Goal: Transaction & Acquisition: Subscribe to service/newsletter

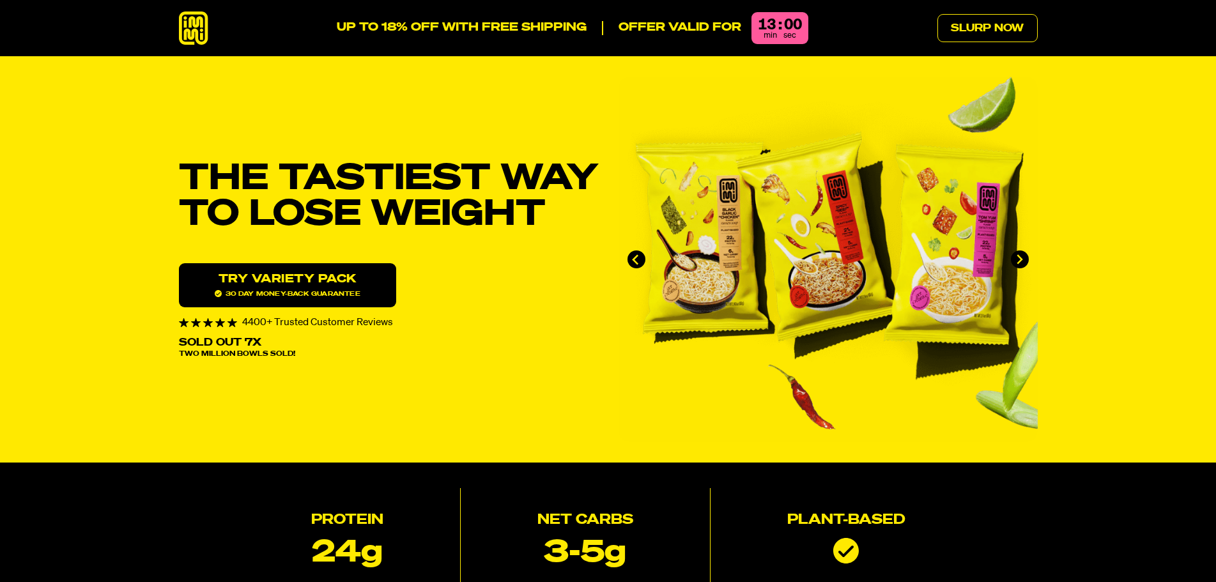
click at [279, 282] on link "Try variety Pack 30 day money-back guarantee" at bounding box center [287, 285] width 217 height 44
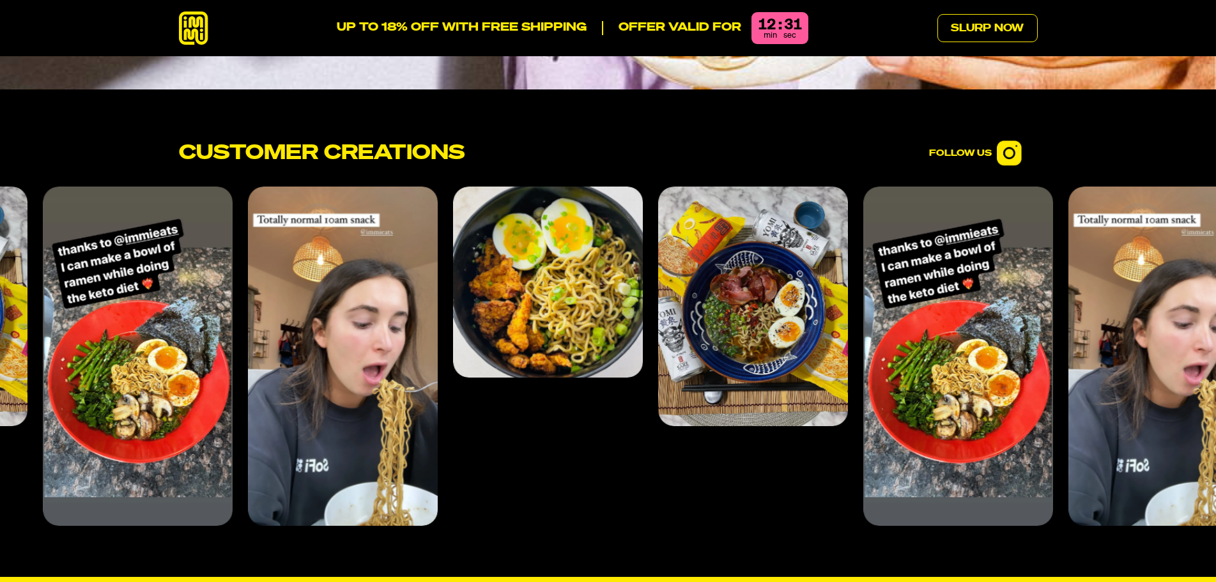
scroll to position [5106, 0]
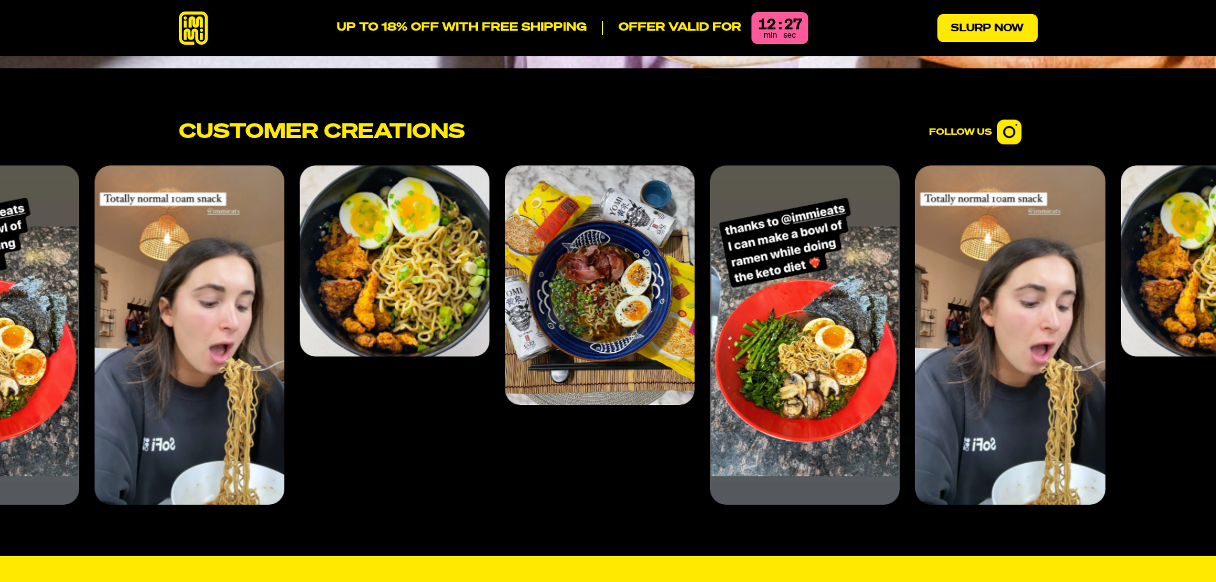
click at [992, 33] on link "Slurp Now" at bounding box center [987, 28] width 100 height 28
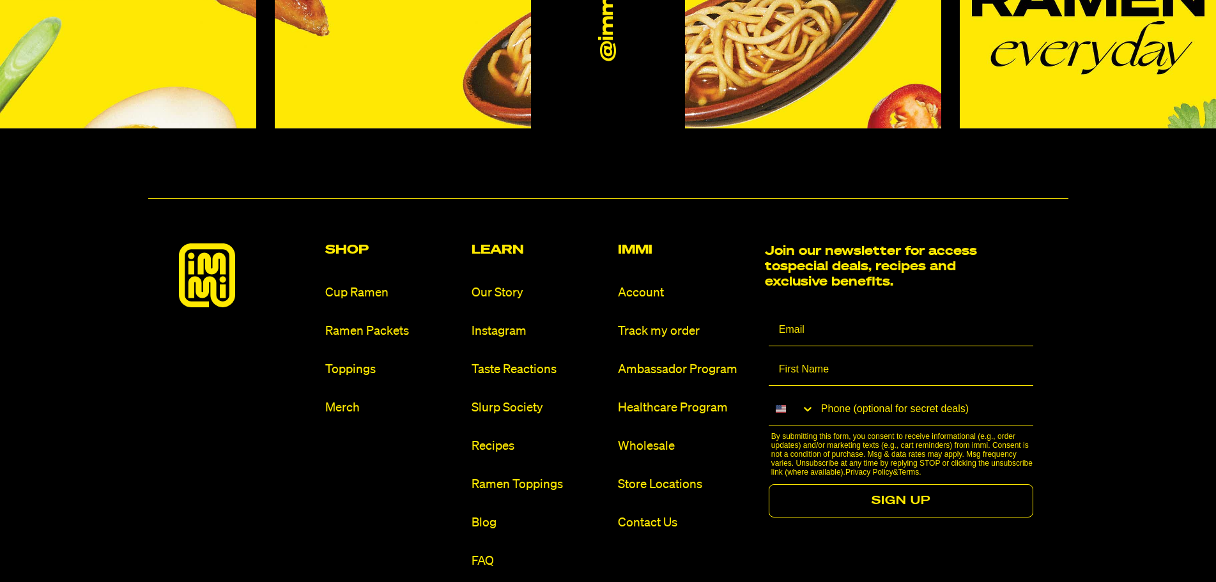
scroll to position [7662, 0]
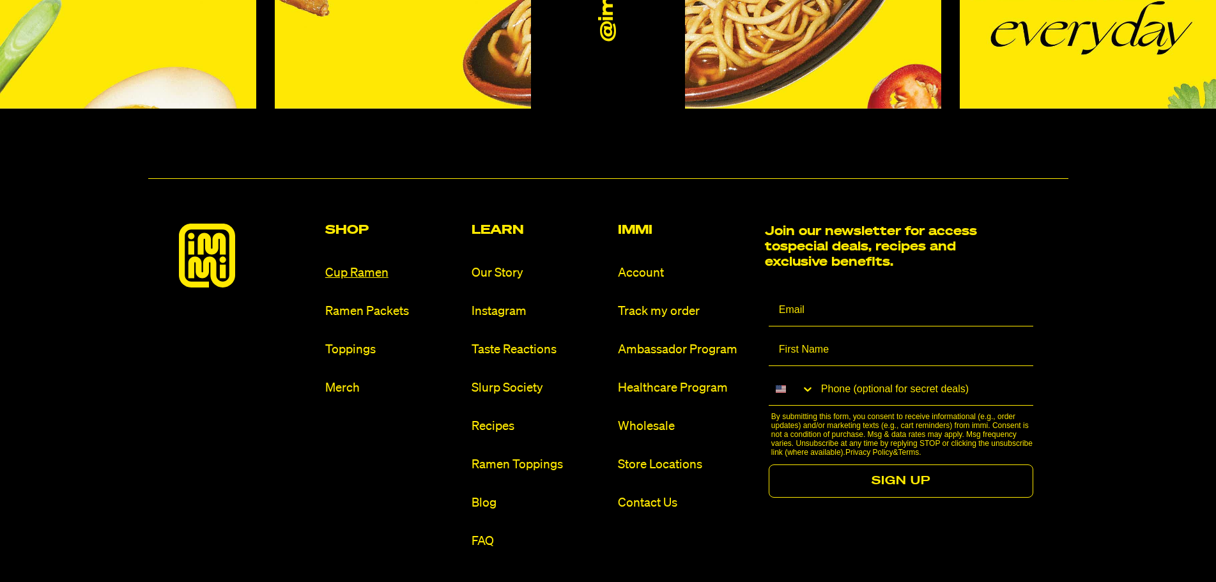
click at [371, 265] on link "Cup Ramen" at bounding box center [393, 273] width 136 height 17
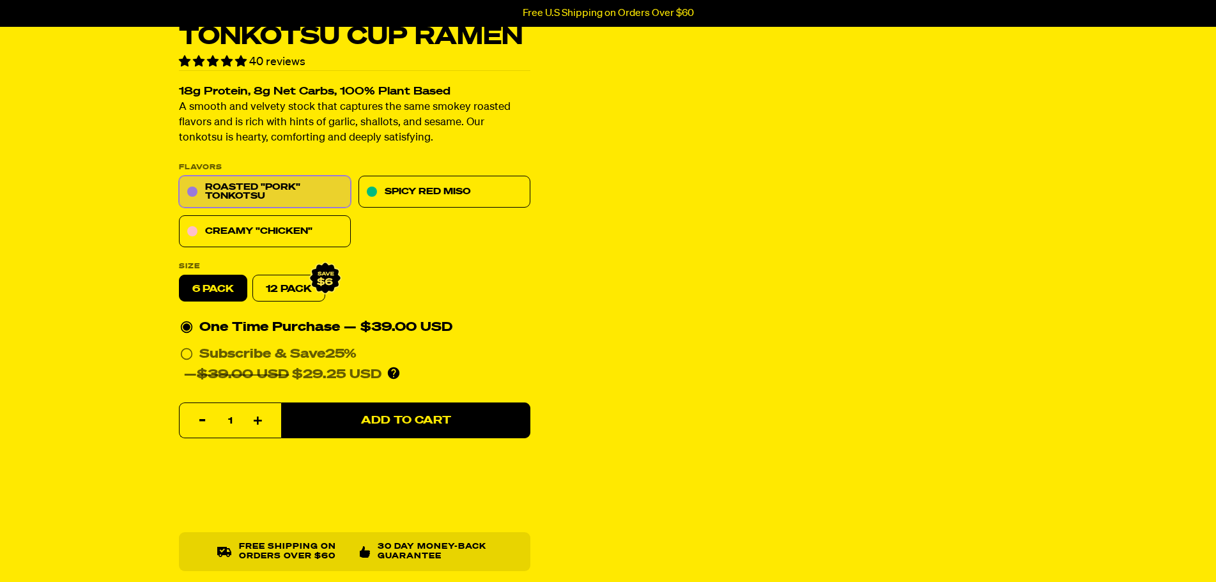
scroll to position [64, 0]
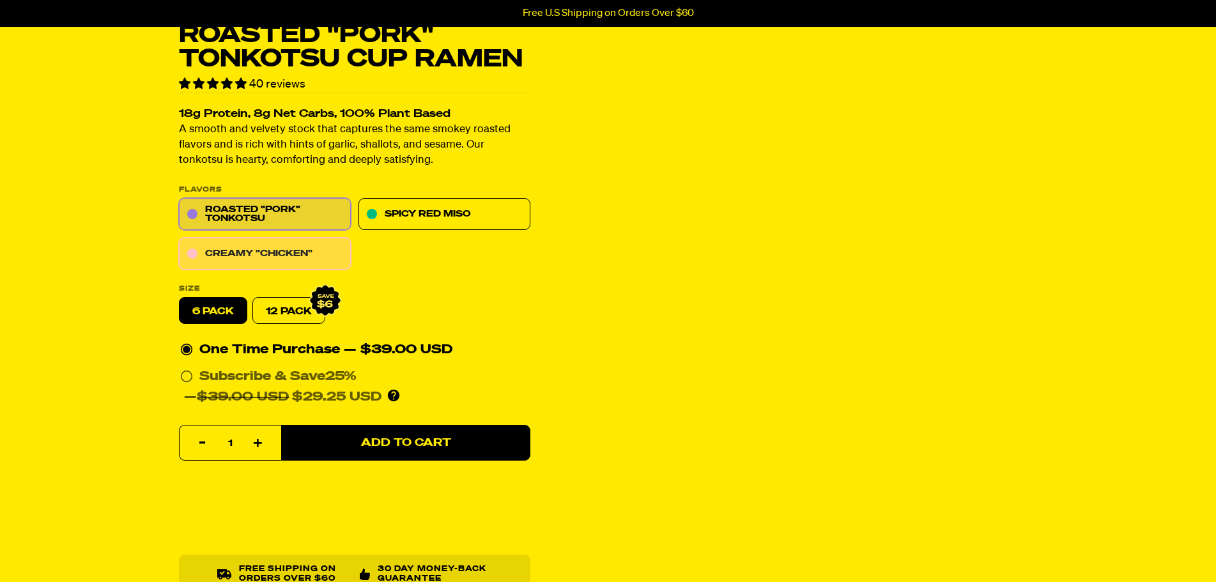
click at [257, 253] on link "Creamy "Chicken"" at bounding box center [265, 254] width 172 height 32
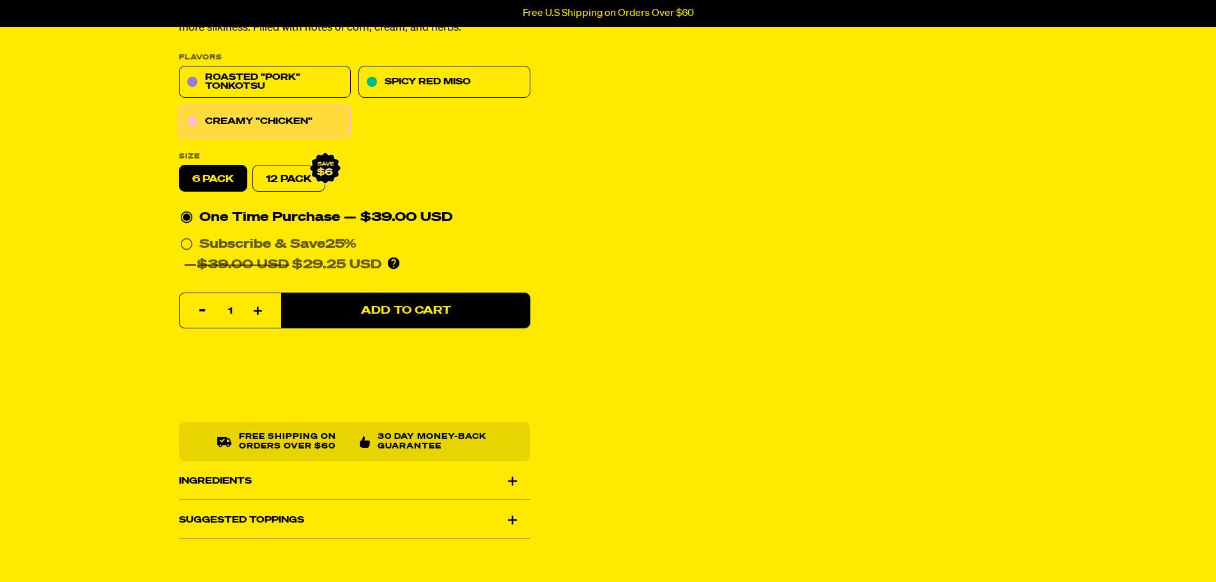
scroll to position [192, 0]
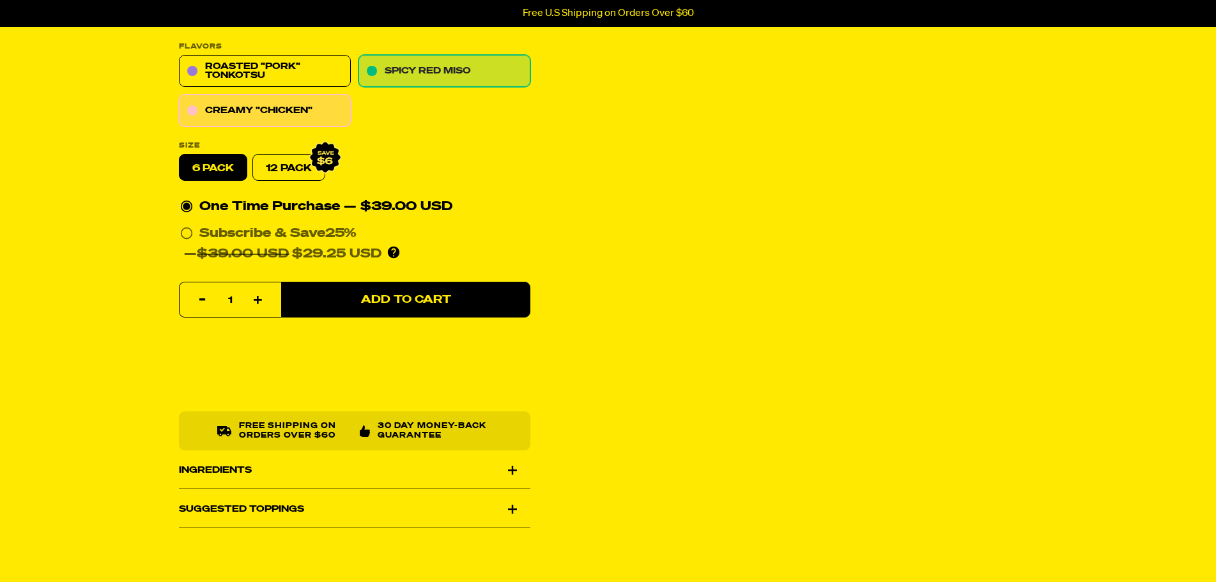
click at [400, 65] on link "Spicy Red Miso" at bounding box center [444, 72] width 172 height 32
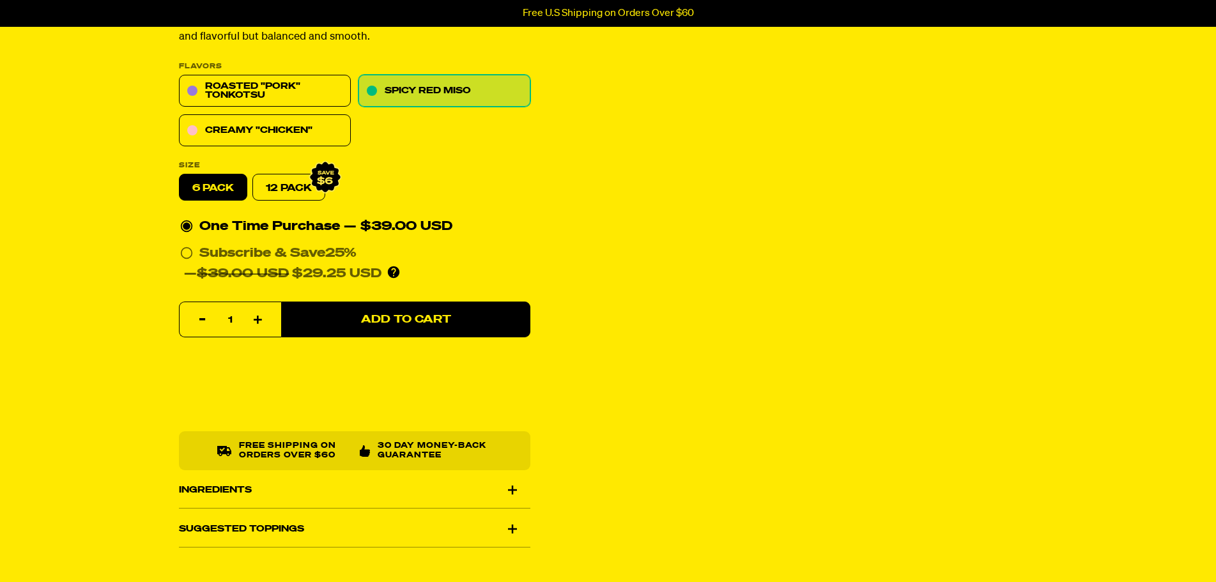
scroll to position [192, 0]
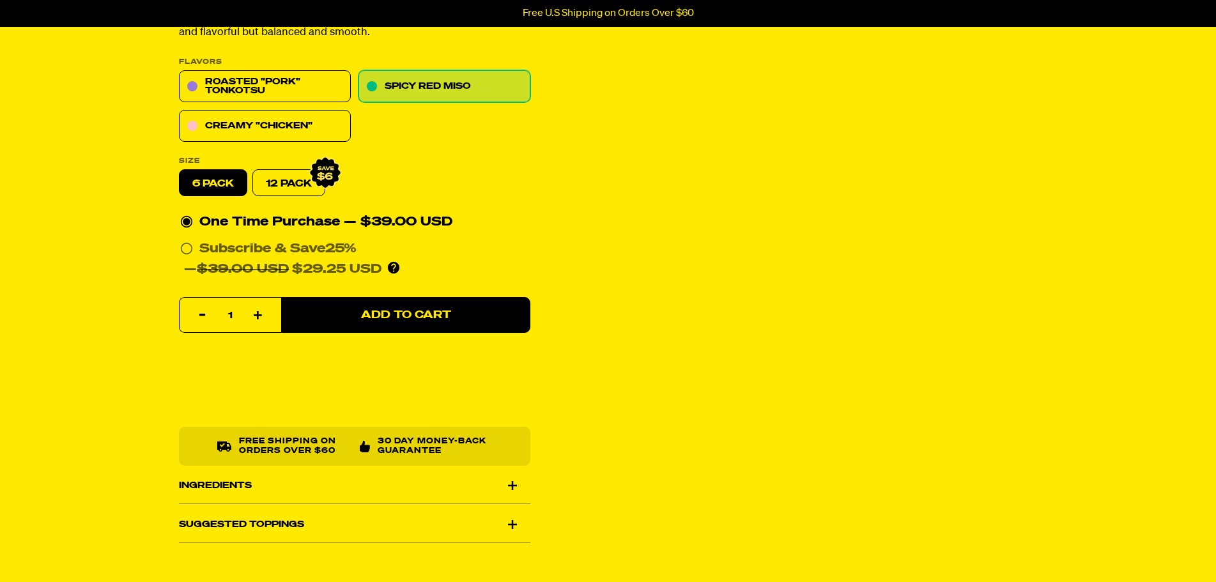
click at [213, 483] on div "Ingredients" at bounding box center [354, 486] width 351 height 36
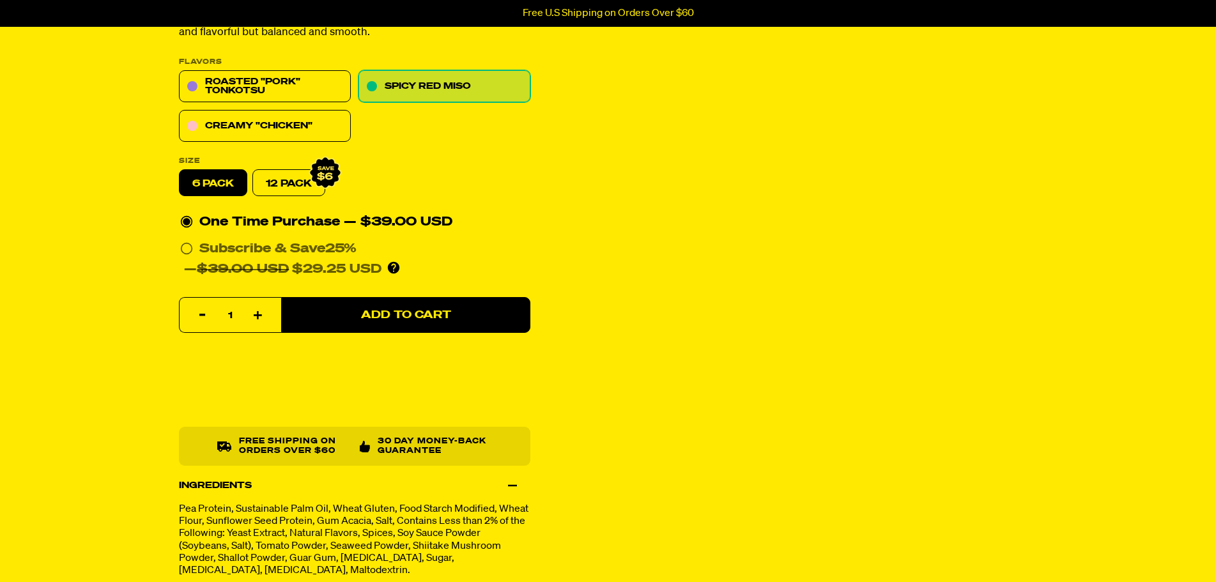
scroll to position [319, 0]
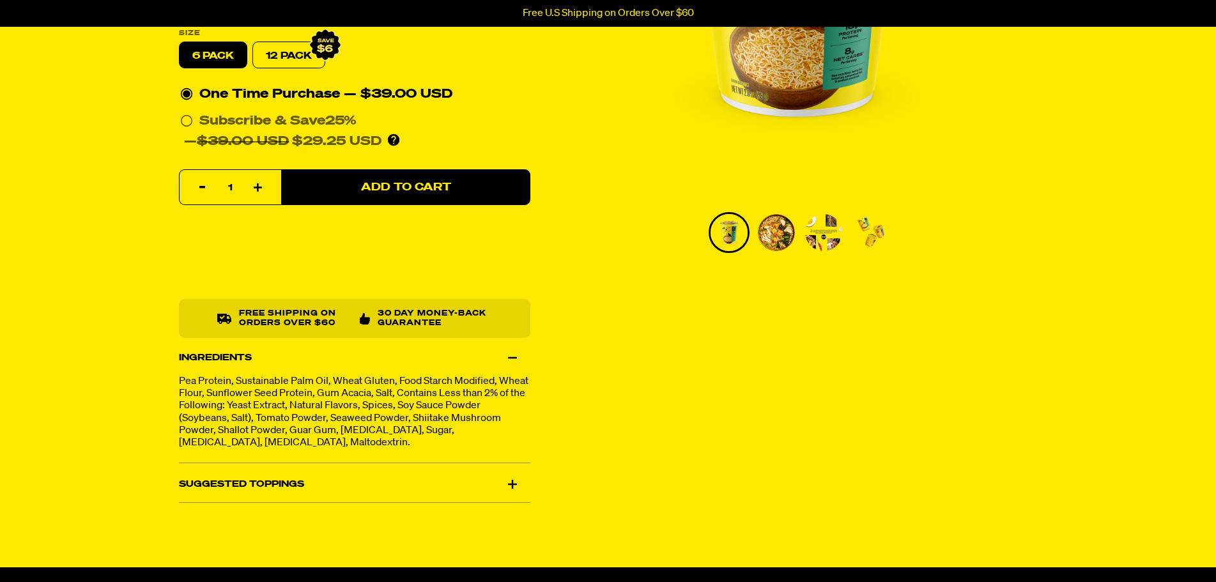
click at [509, 479] on div "Suggested Toppings" at bounding box center [354, 484] width 351 height 36
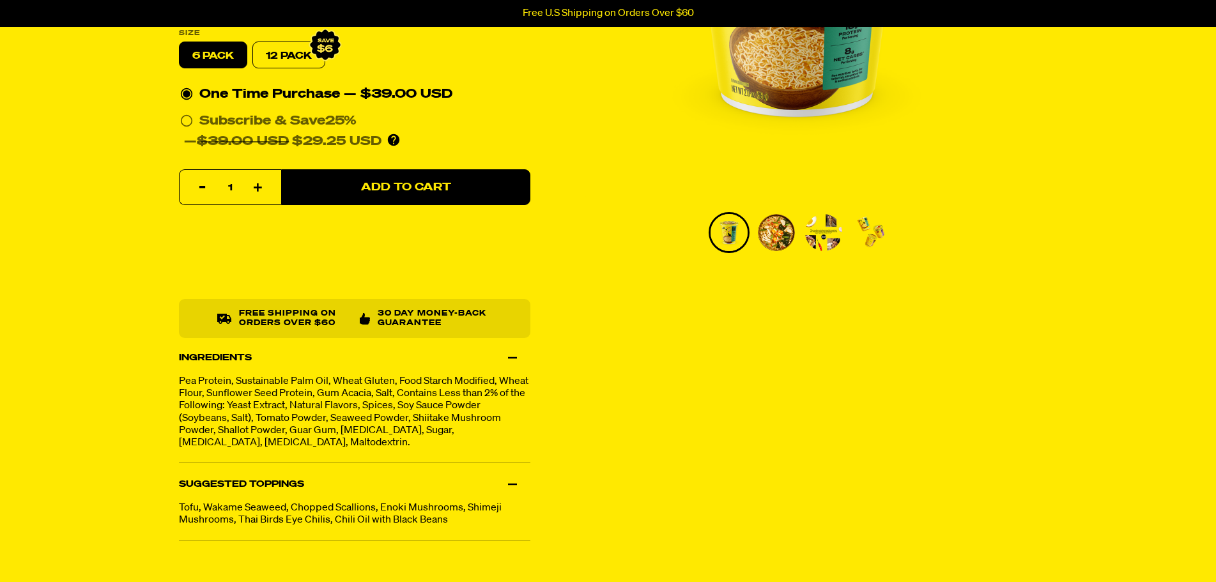
click at [510, 479] on div "Suggested Toppings" at bounding box center [354, 484] width 351 height 36
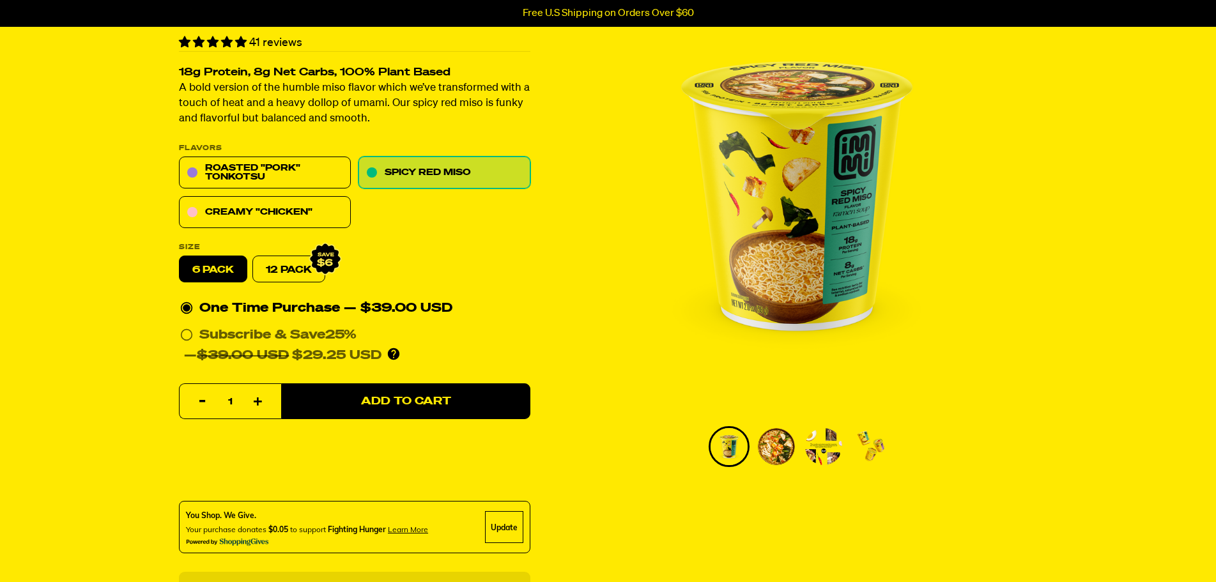
scroll to position [128, 0]
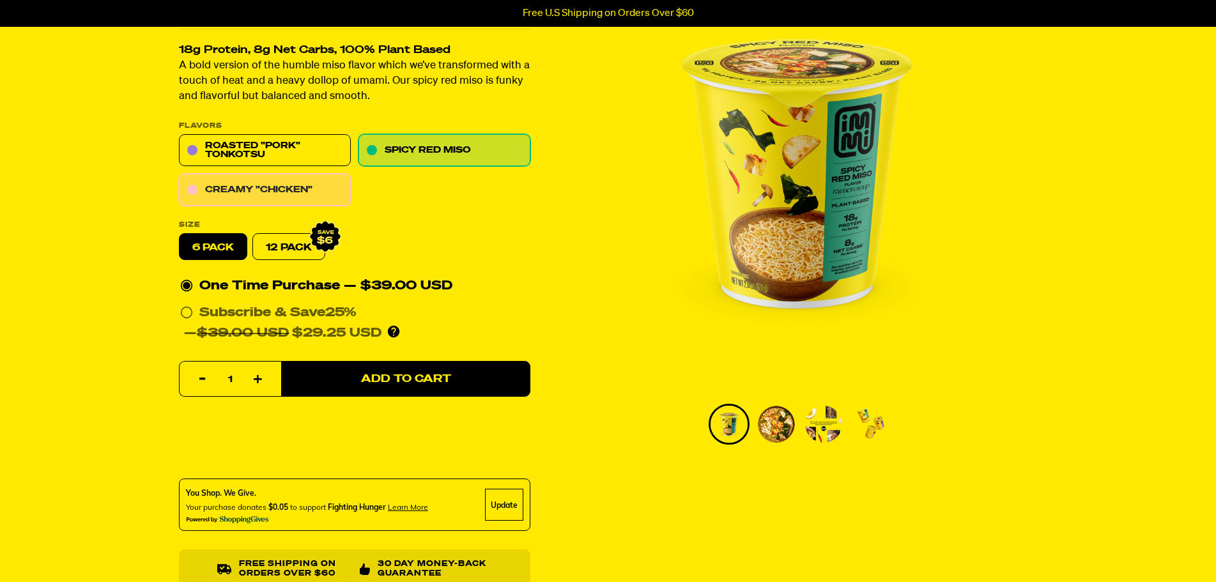
click at [249, 190] on link "Creamy "Chicken"" at bounding box center [265, 190] width 172 height 32
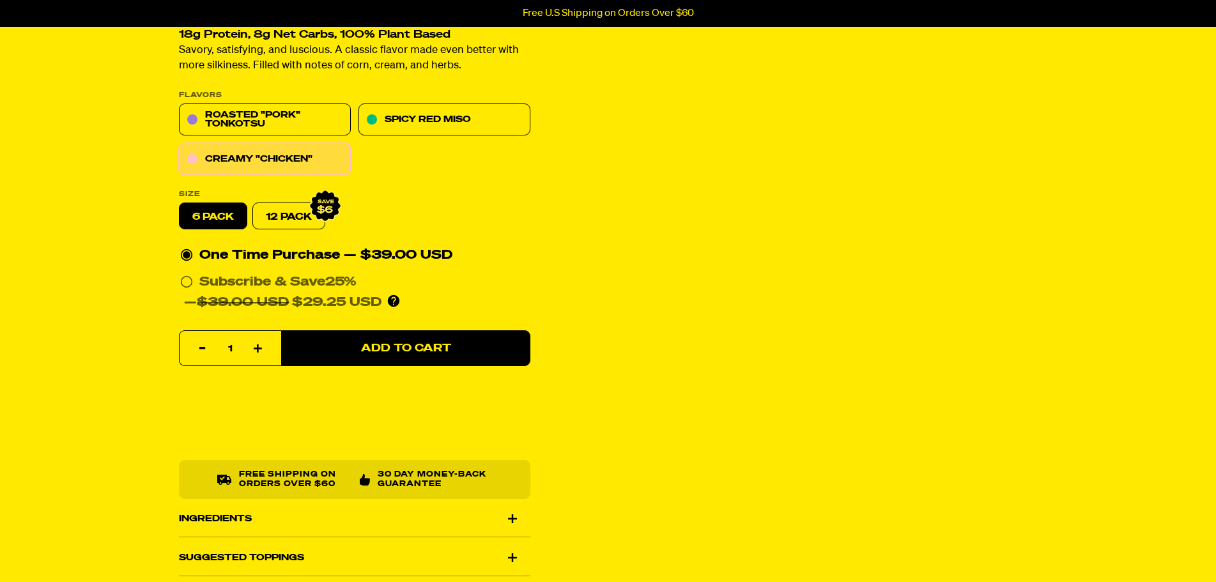
scroll to position [192, 0]
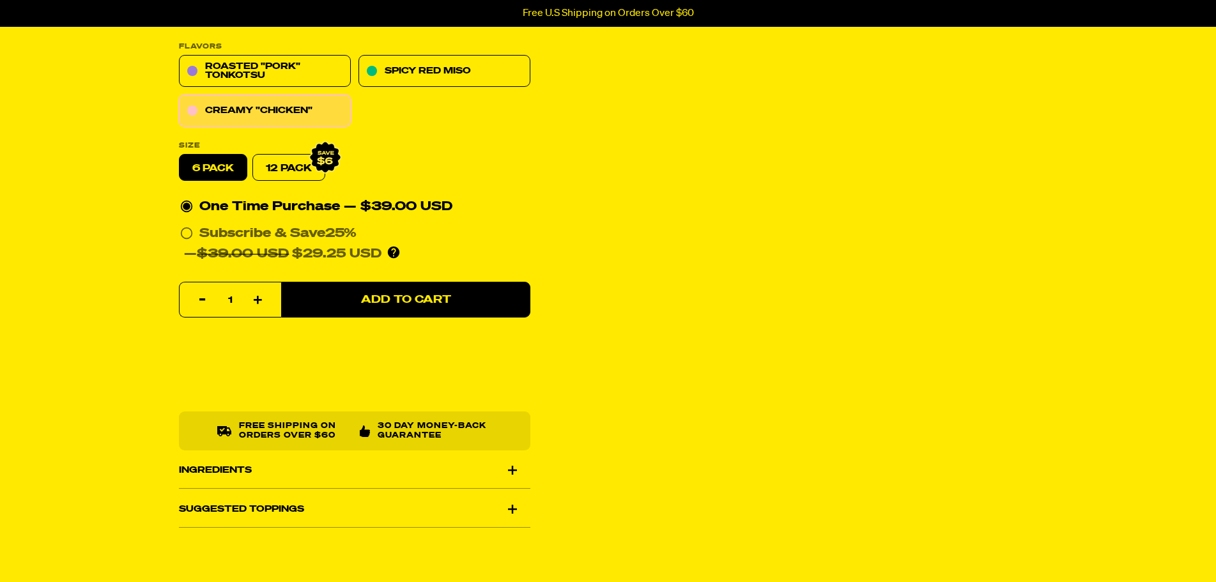
click at [234, 471] on div "Ingredients" at bounding box center [354, 470] width 351 height 36
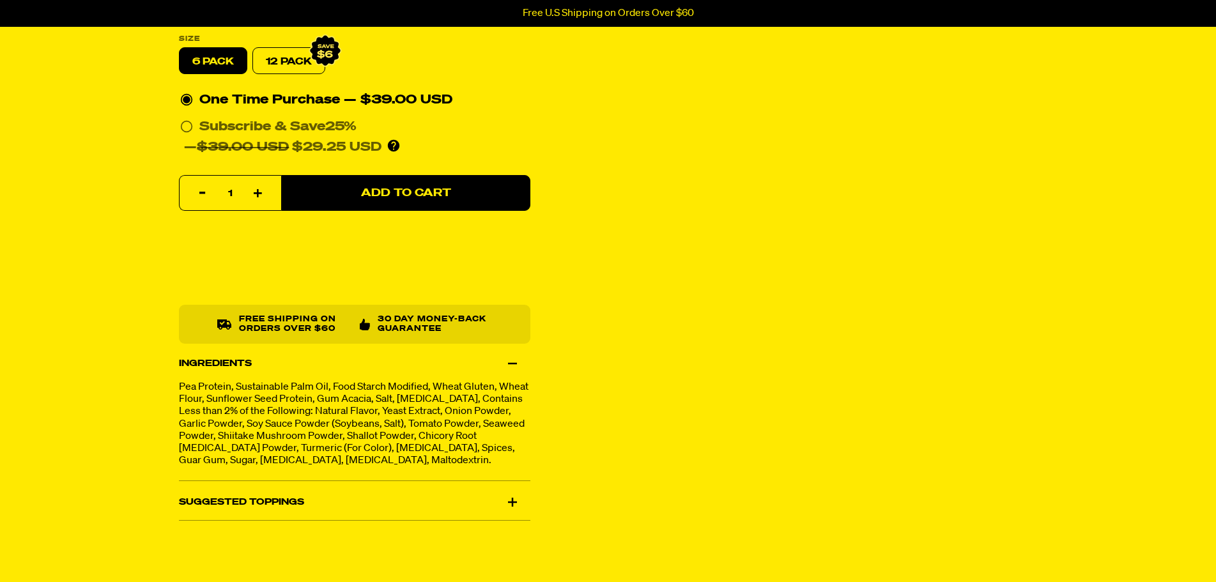
scroll to position [319, 0]
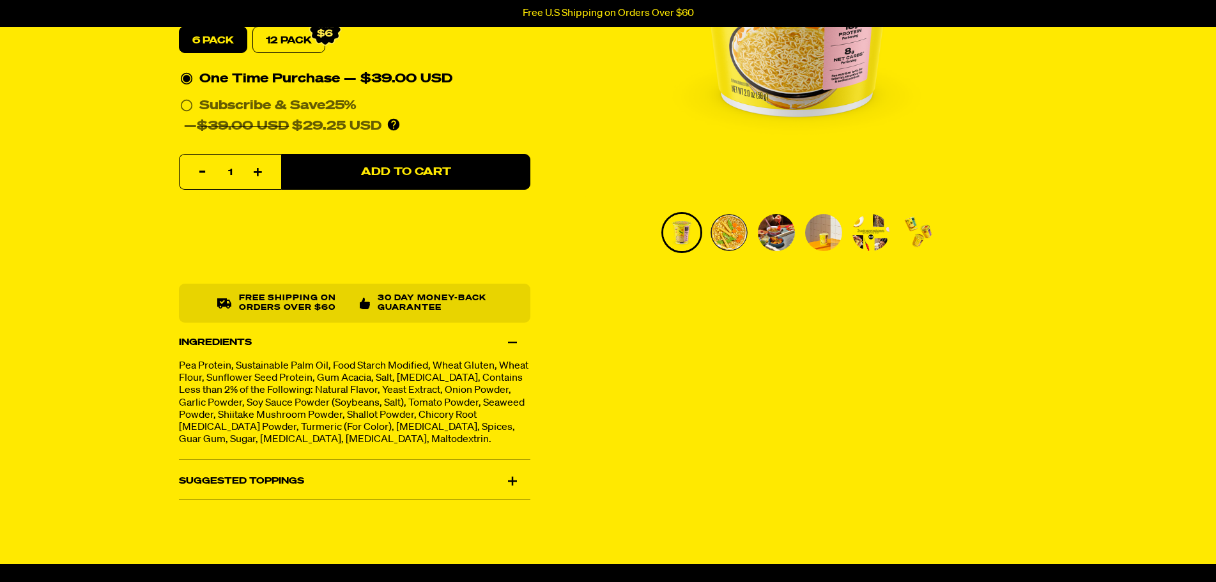
click at [58, 273] on section "Creamy "Chicken" Cup Ramen 68 reviews 18g Protein, 8g Net Carbs, 100% Plant Bas…" at bounding box center [608, 140] width 1216 height 746
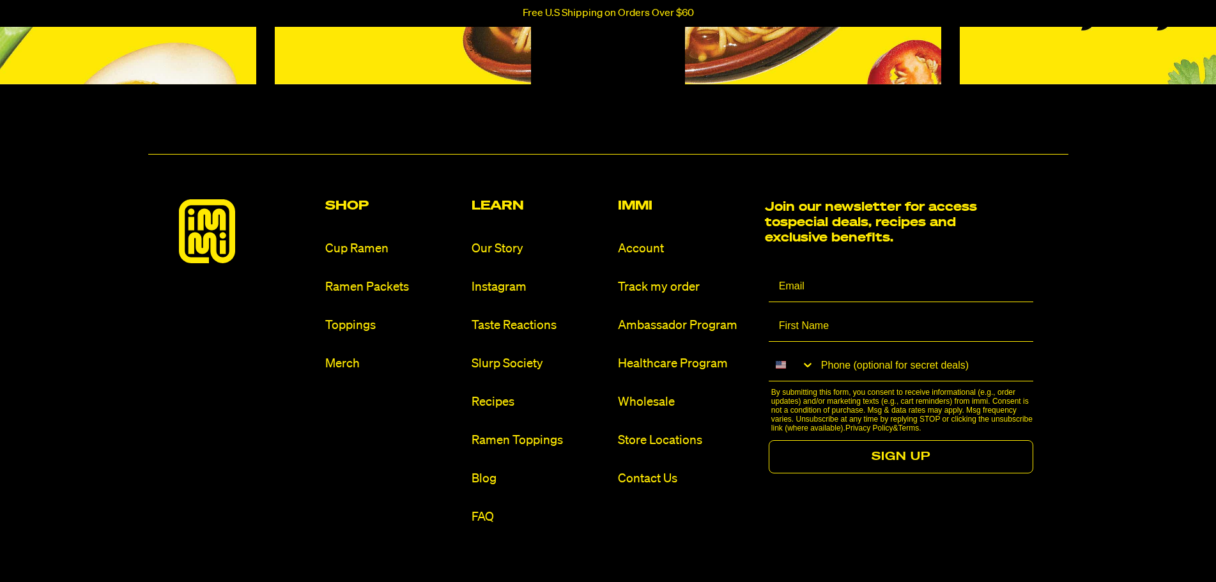
scroll to position [6517, 0]
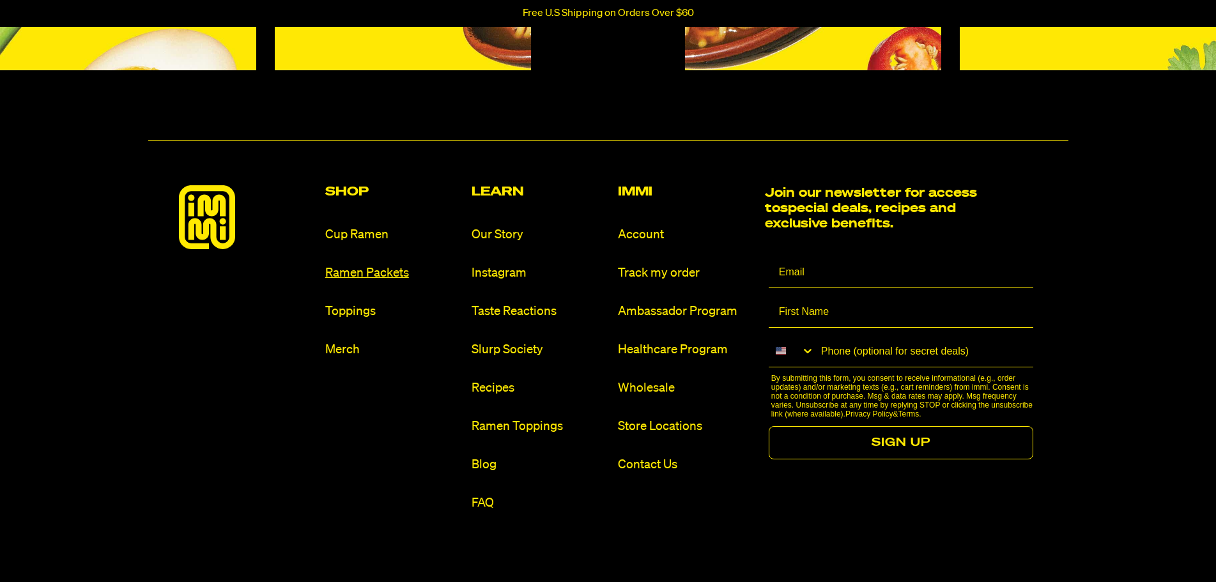
click at [387, 282] on link "Ramen Packets" at bounding box center [393, 273] width 136 height 17
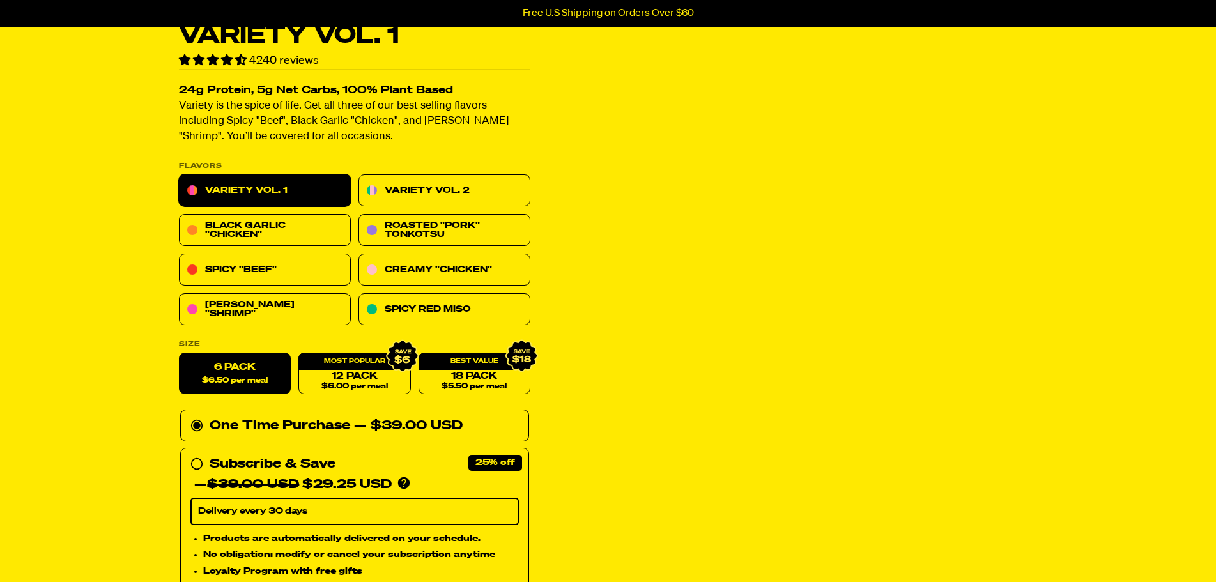
scroll to position [64, 0]
click at [288, 229] on link "Black Garlic "Chicken"" at bounding box center [265, 230] width 172 height 32
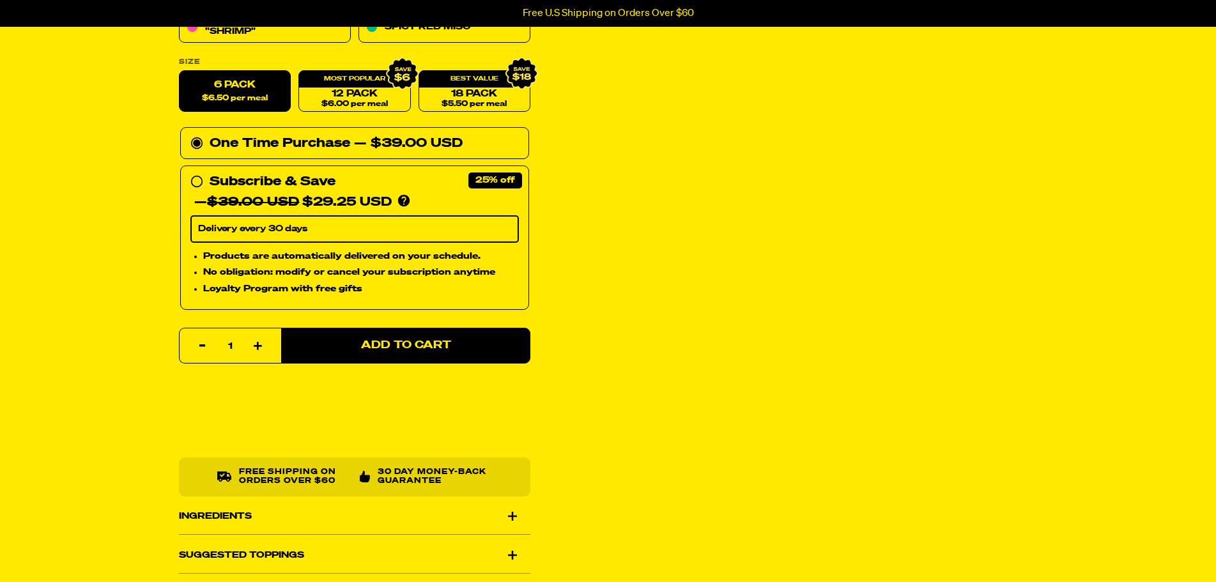
scroll to position [383, 0]
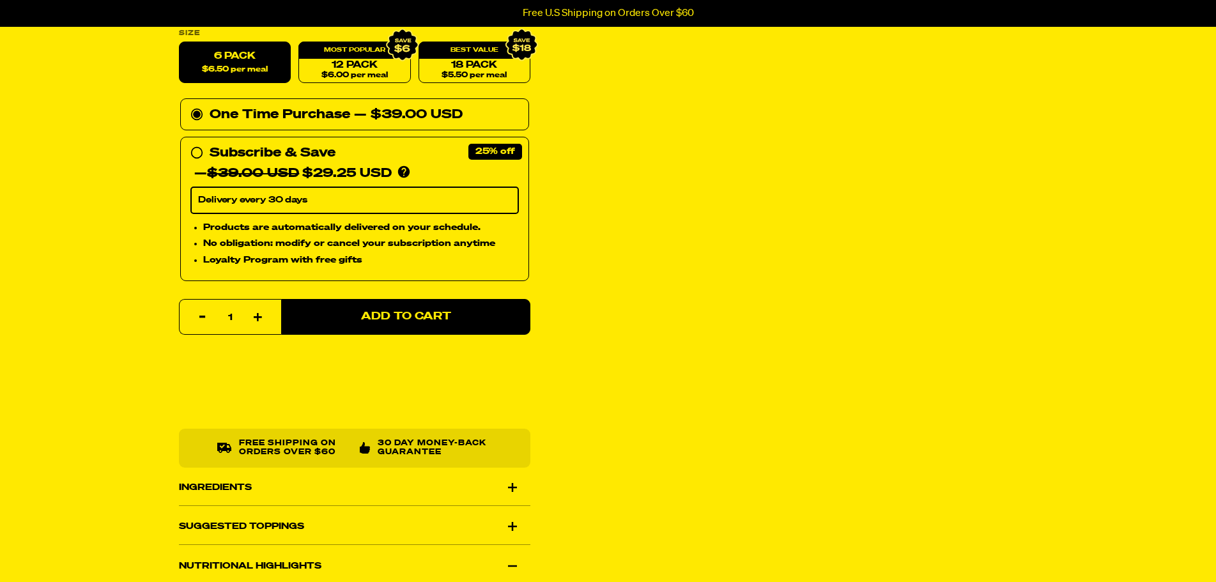
click at [221, 488] on div "Ingredients" at bounding box center [354, 488] width 351 height 36
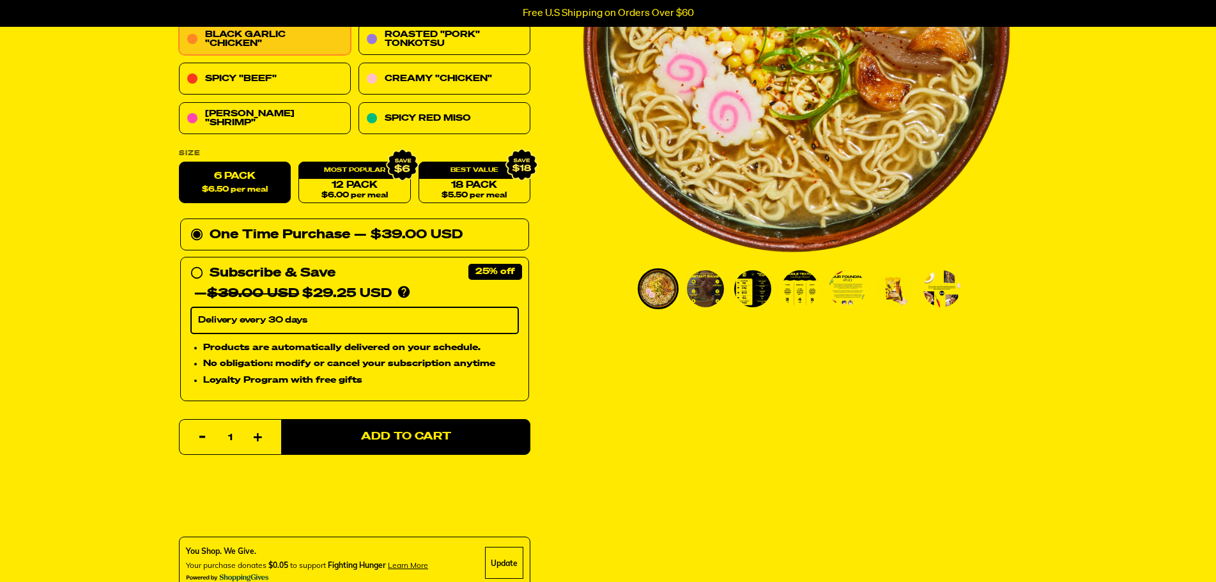
scroll to position [128, 0]
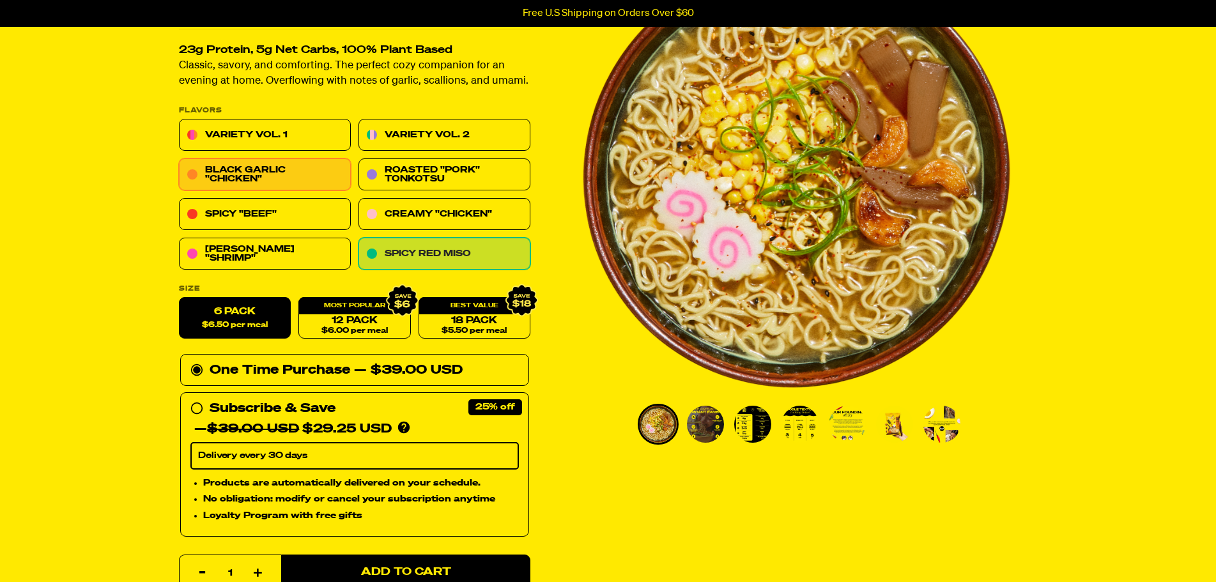
click at [424, 257] on link "Spicy Red Miso" at bounding box center [444, 254] width 172 height 32
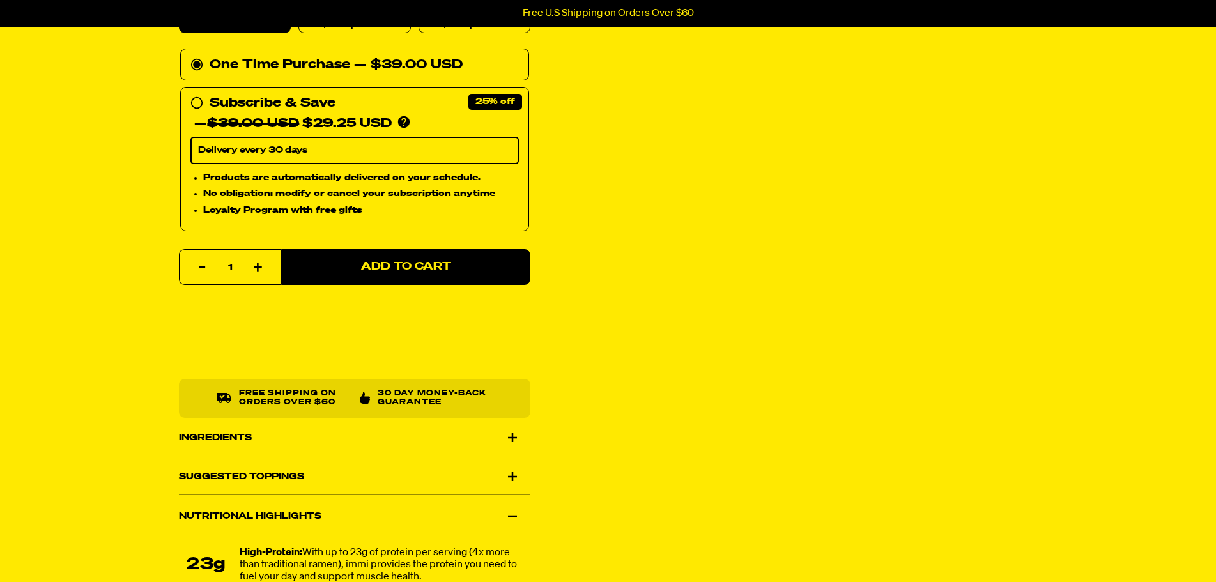
scroll to position [447, 0]
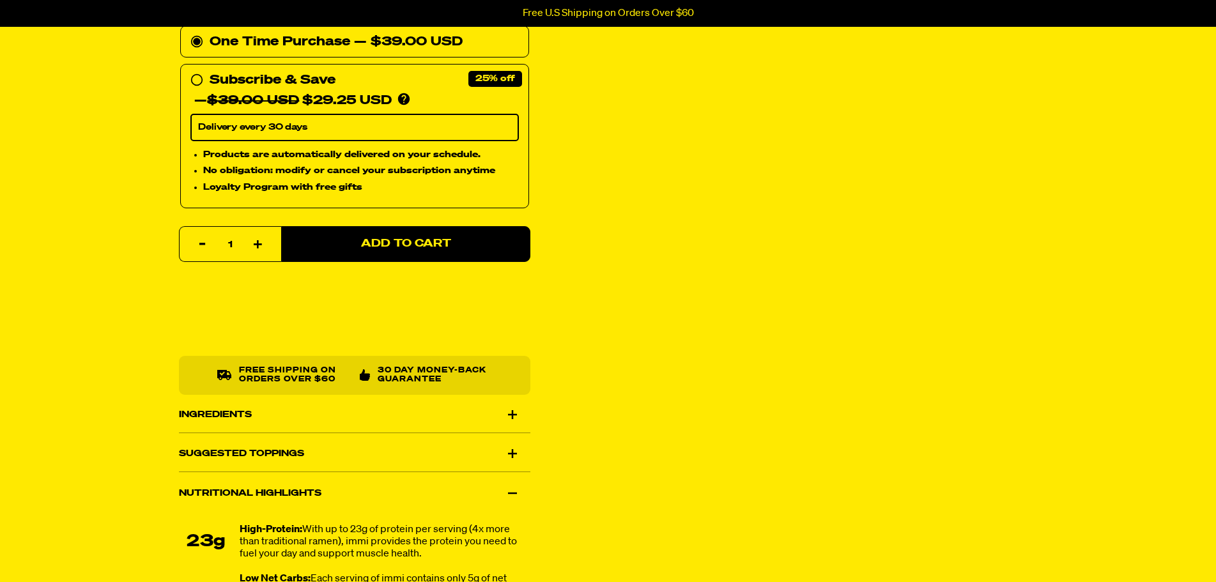
click at [220, 409] on div "Ingredients" at bounding box center [354, 415] width 351 height 36
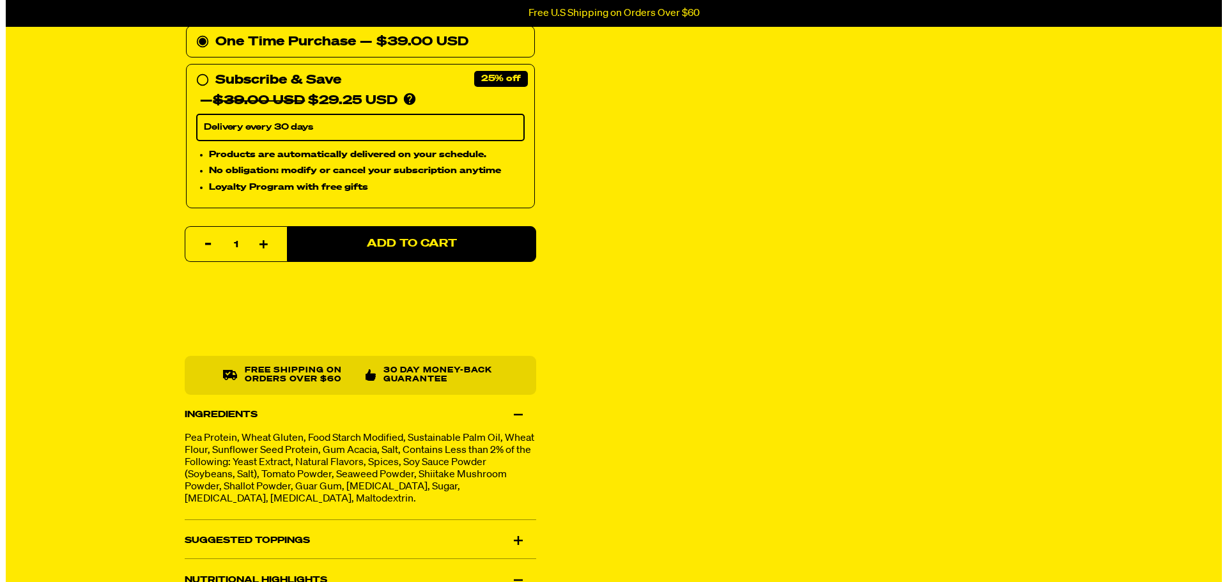
scroll to position [192, 0]
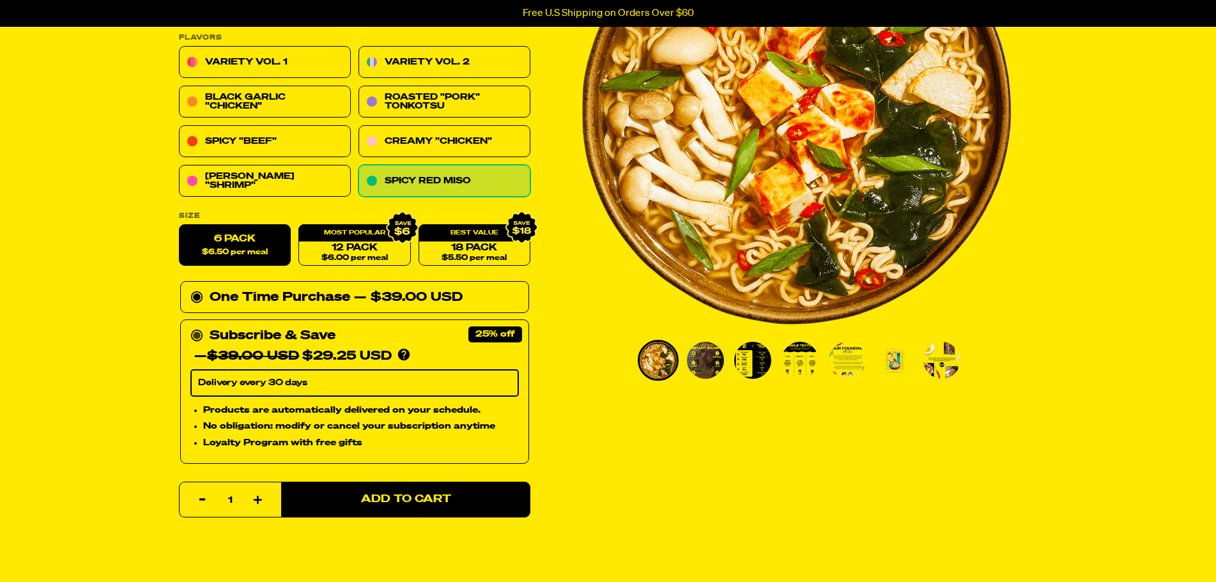
click at [197, 339] on circle at bounding box center [197, 336] width 8 height 8
click at [197, 326] on input "Subscribe & Save 25% — $39.00 USD $29.25 USD You'll receive your selected flavo…" at bounding box center [194, 326] width 8 height 0
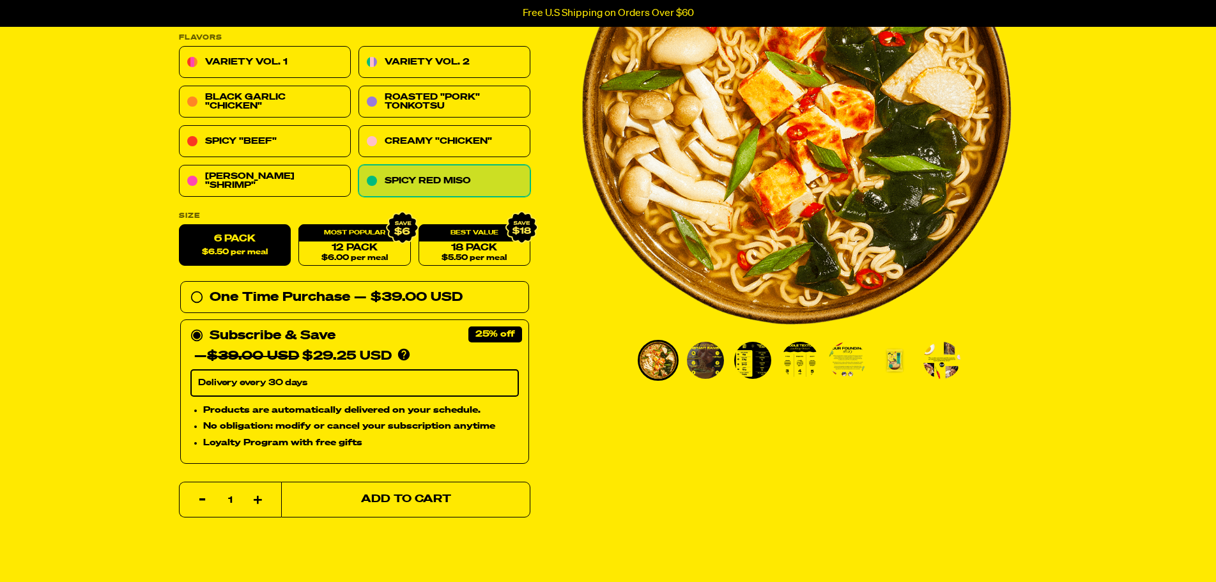
click at [387, 498] on span "Add to Cart" at bounding box center [405, 500] width 90 height 11
select select "Every 30 Days"
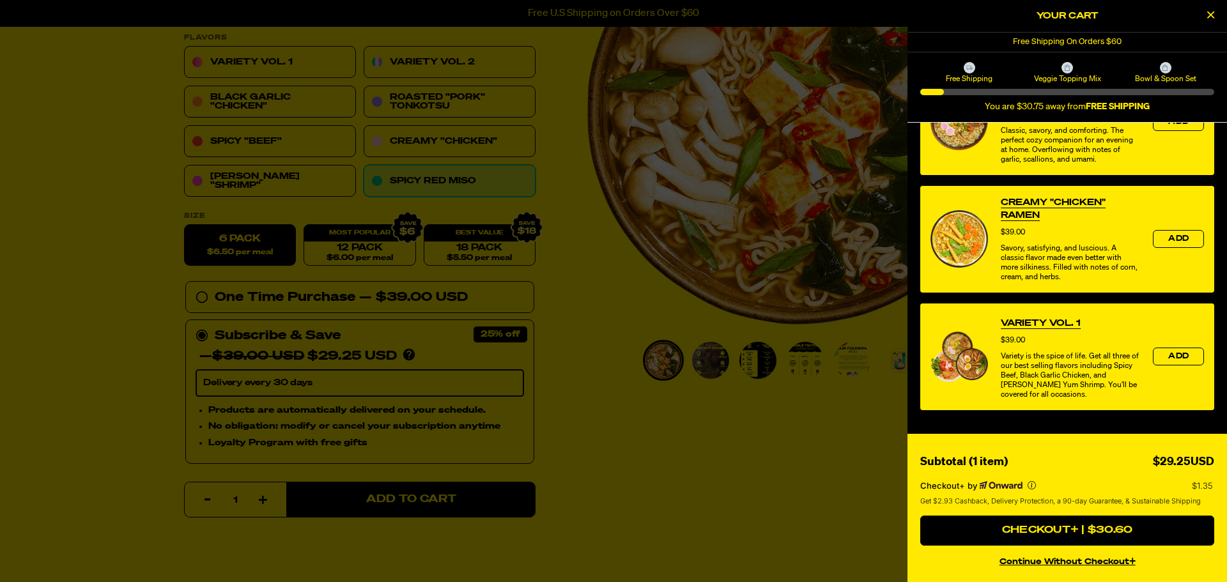
scroll to position [479, 0]
click at [1057, 560] on button "continue without Checkout+" at bounding box center [1067, 560] width 294 height 19
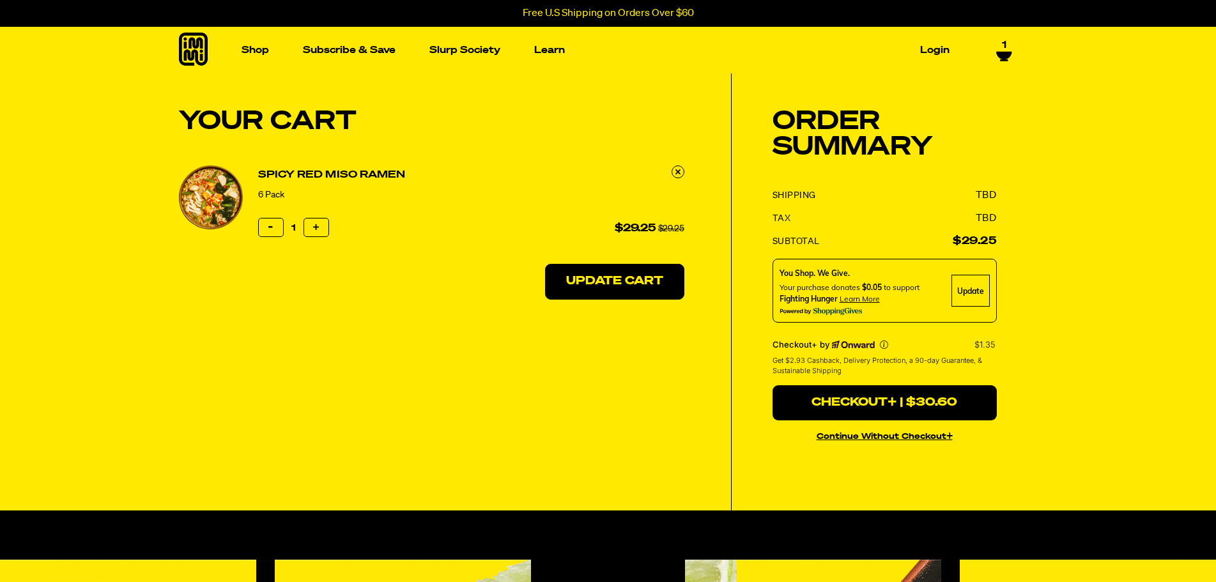
click at [610, 282] on button "Update Cart" at bounding box center [614, 282] width 139 height 36
